Goal: Navigation & Orientation: Find specific page/section

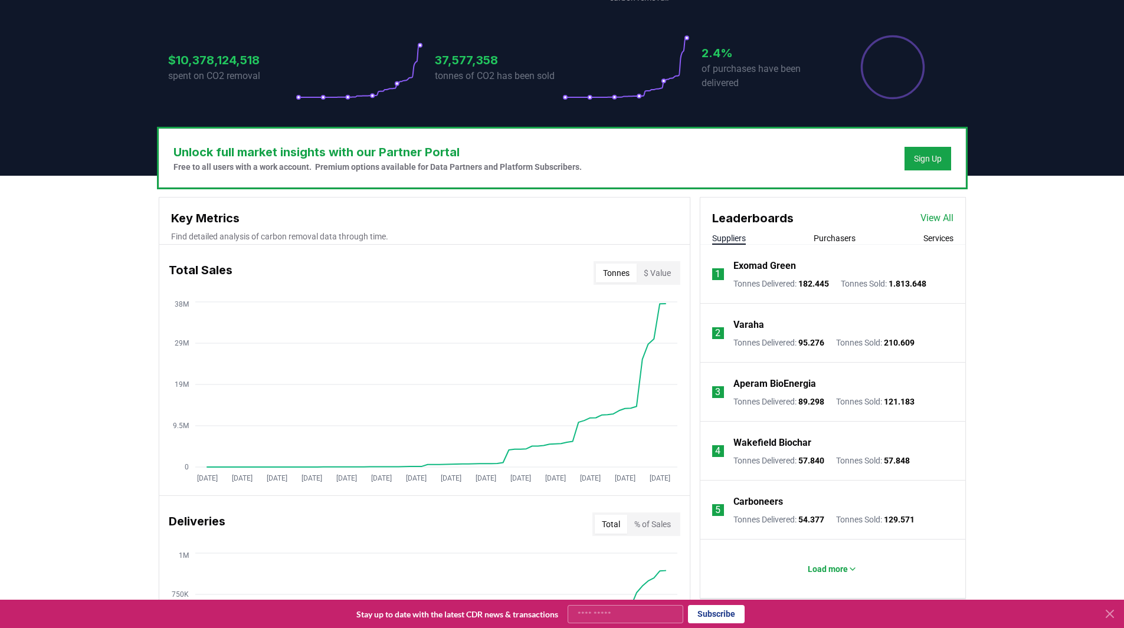
scroll to position [295, 0]
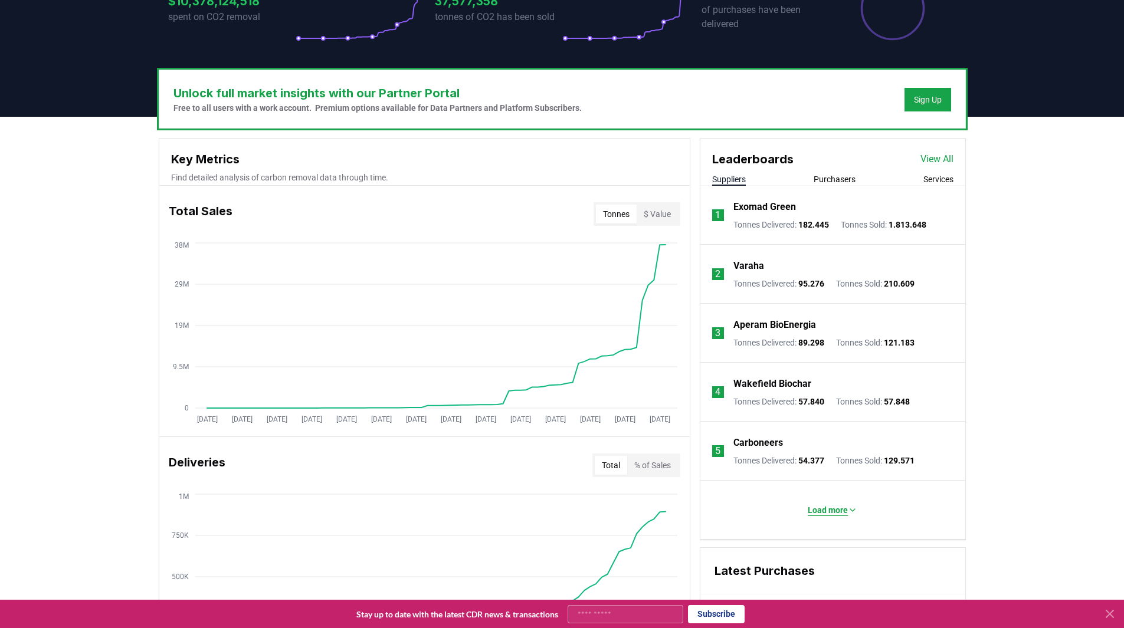
click at [838, 516] on button "Load more" at bounding box center [832, 511] width 68 height 24
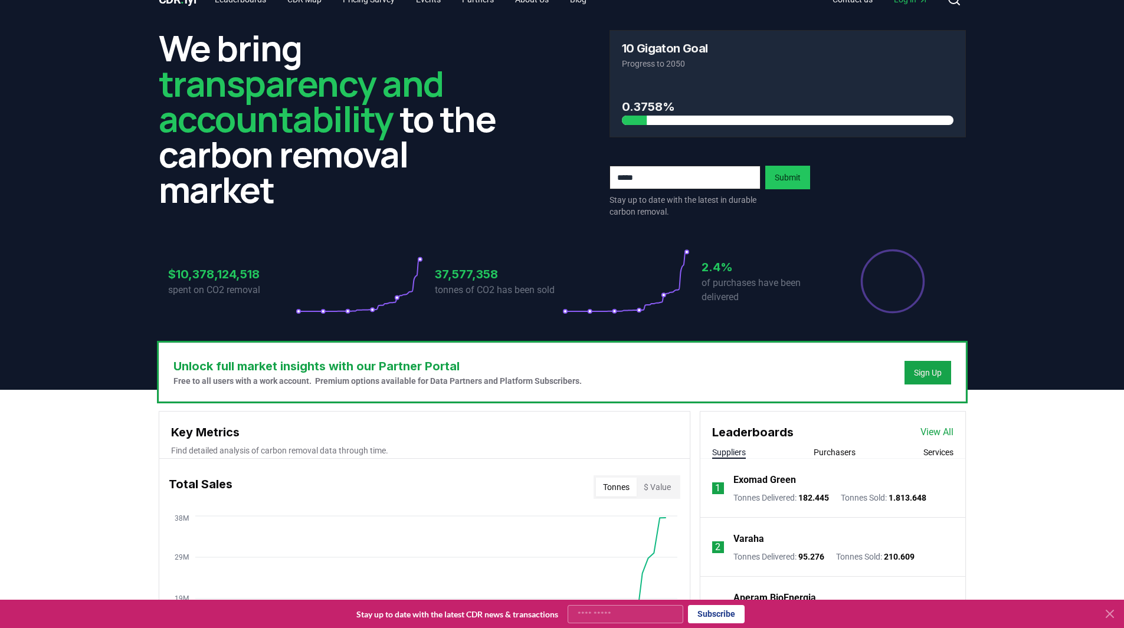
scroll to position [0, 0]
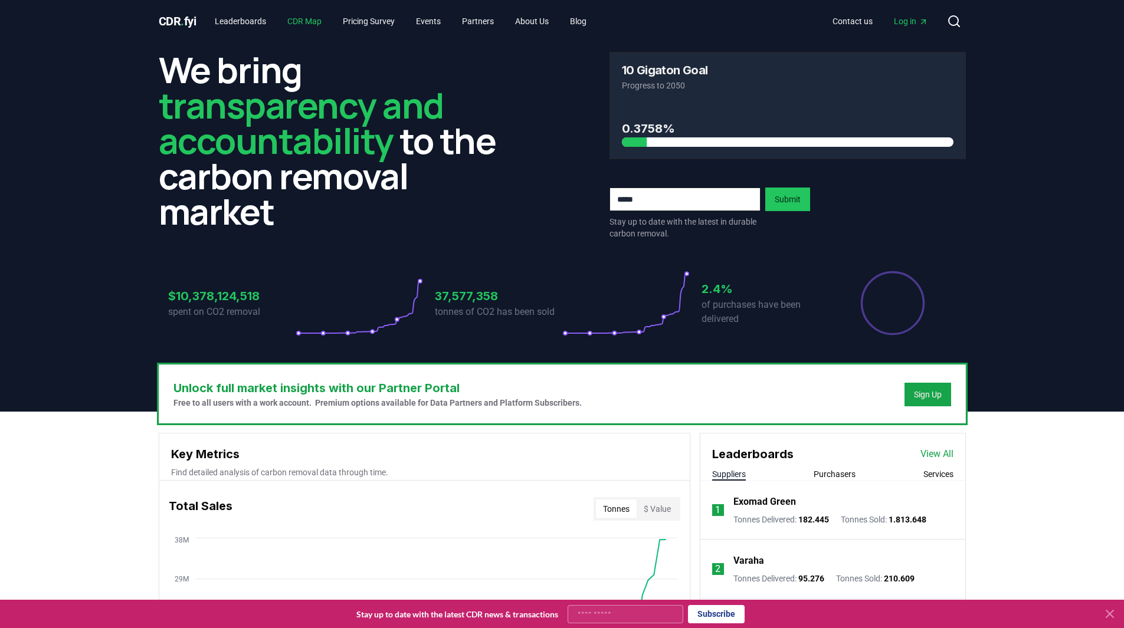
click at [307, 13] on link "CDR Map" at bounding box center [304, 21] width 53 height 21
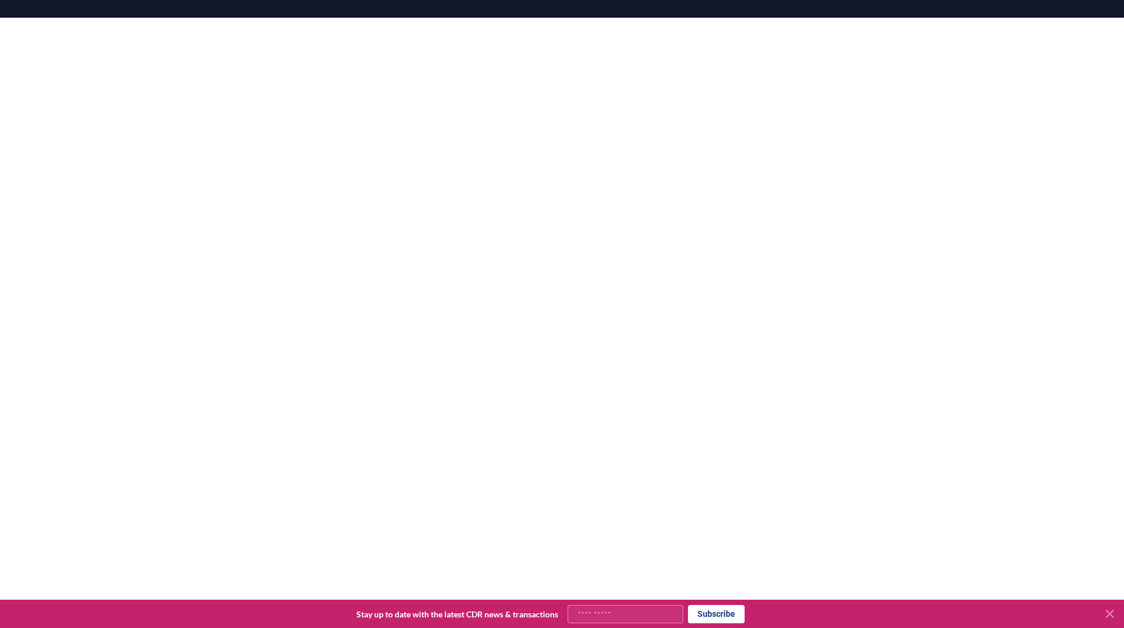
scroll to position [177, 0]
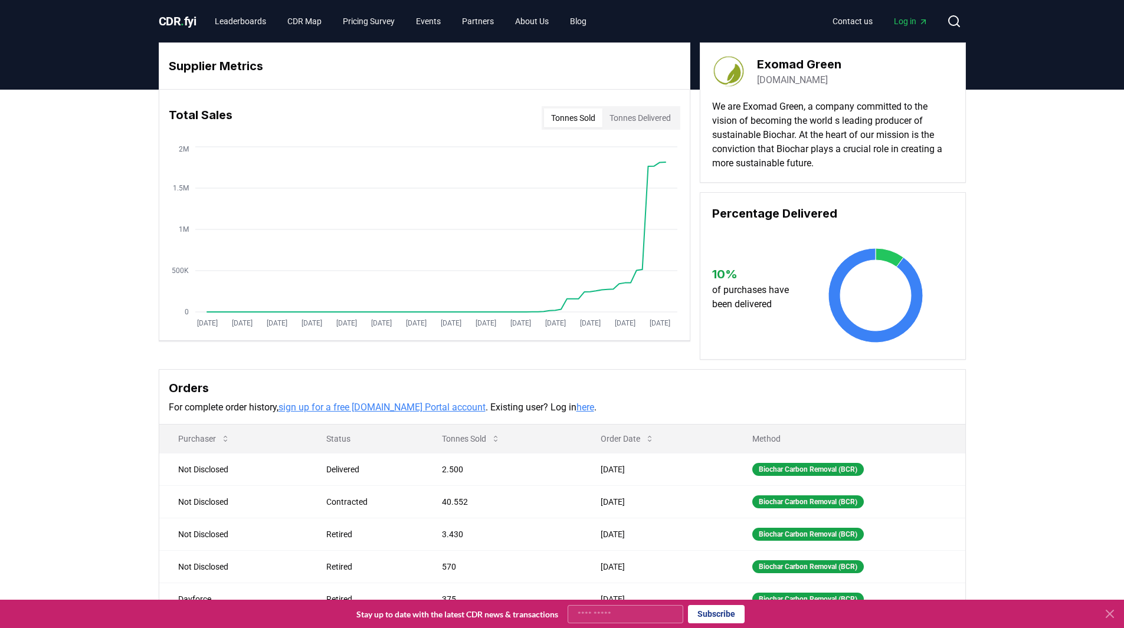
click at [639, 114] on button "Tonnes Delivered" at bounding box center [641, 118] width 76 height 19
click at [584, 120] on button "Tonnes Sold" at bounding box center [573, 118] width 58 height 19
